Goal: Navigation & Orientation: Find specific page/section

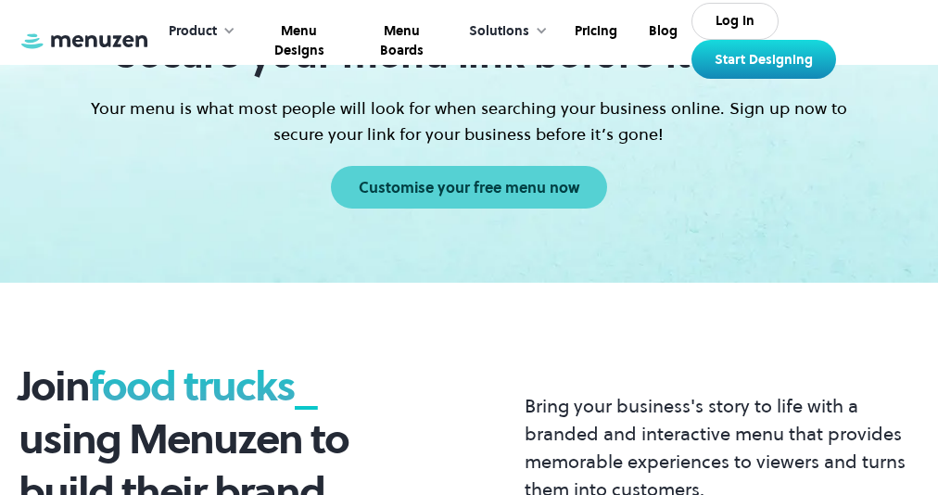
scroll to position [8338, 0]
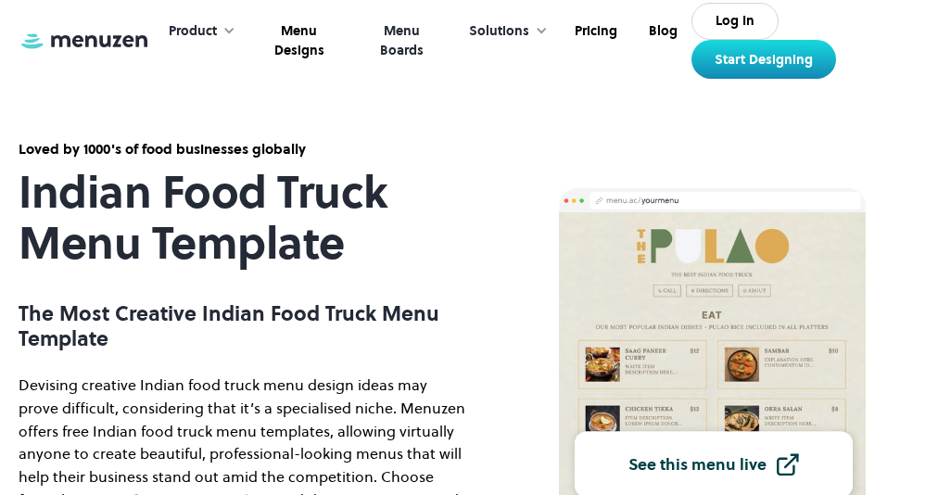
click at [413, 47] on link "Menu Boards" at bounding box center [400, 41] width 100 height 77
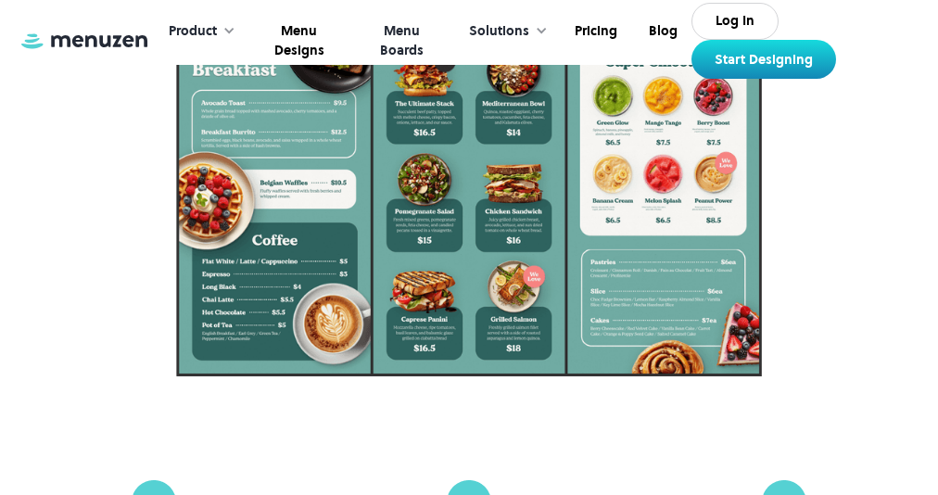
scroll to position [556, 0]
